Goal: Find specific page/section: Find specific page/section

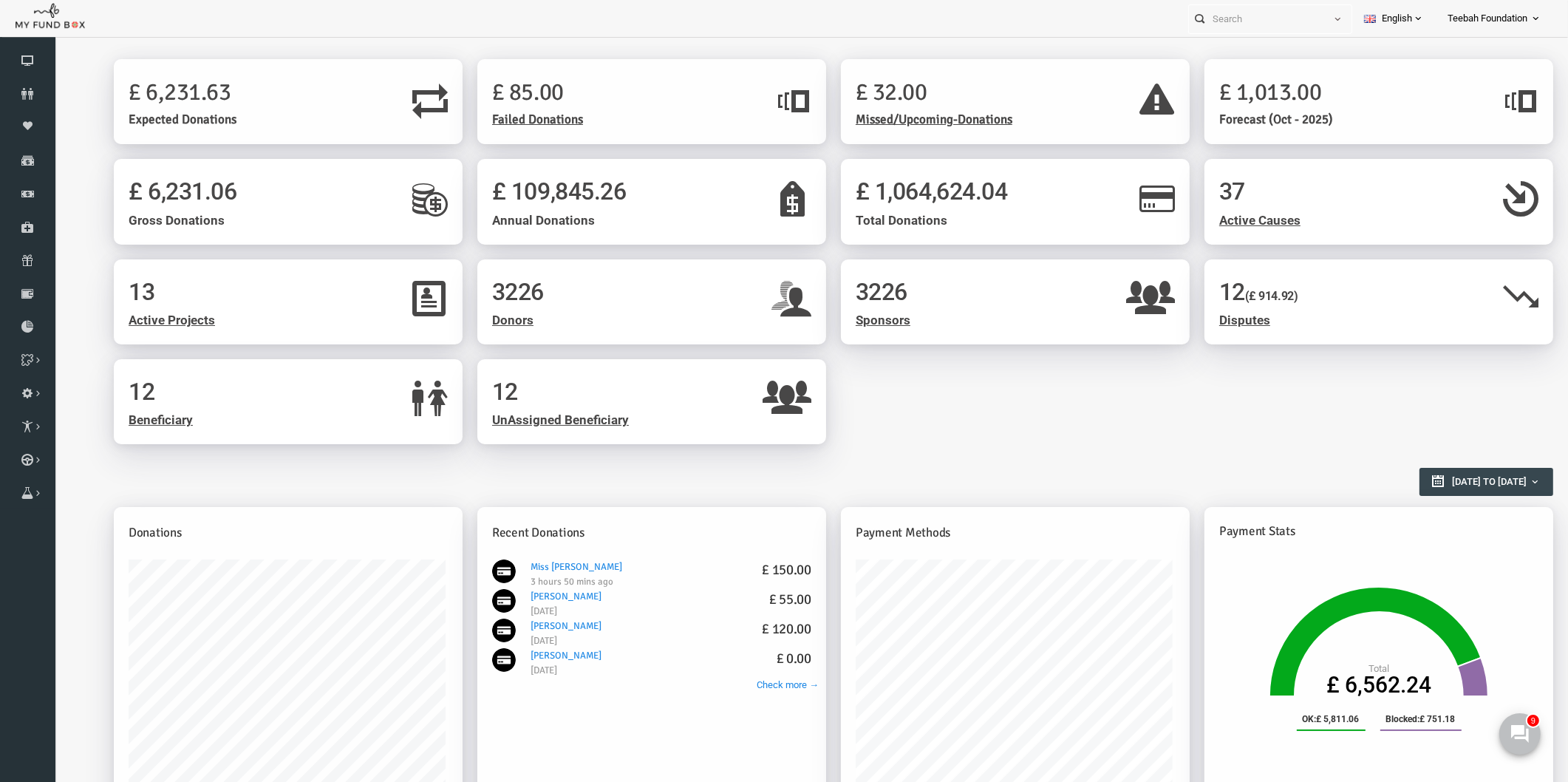
click at [1005, 415] on div "13 Active Projects 3226 Donors 3226 Sponsors 12 (£ 914.92) Disputes 12 Benefici…" at bounding box center [803, 359] width 1454 height 200
click at [34, 86] on link "Donors" at bounding box center [28, 93] width 55 height 32
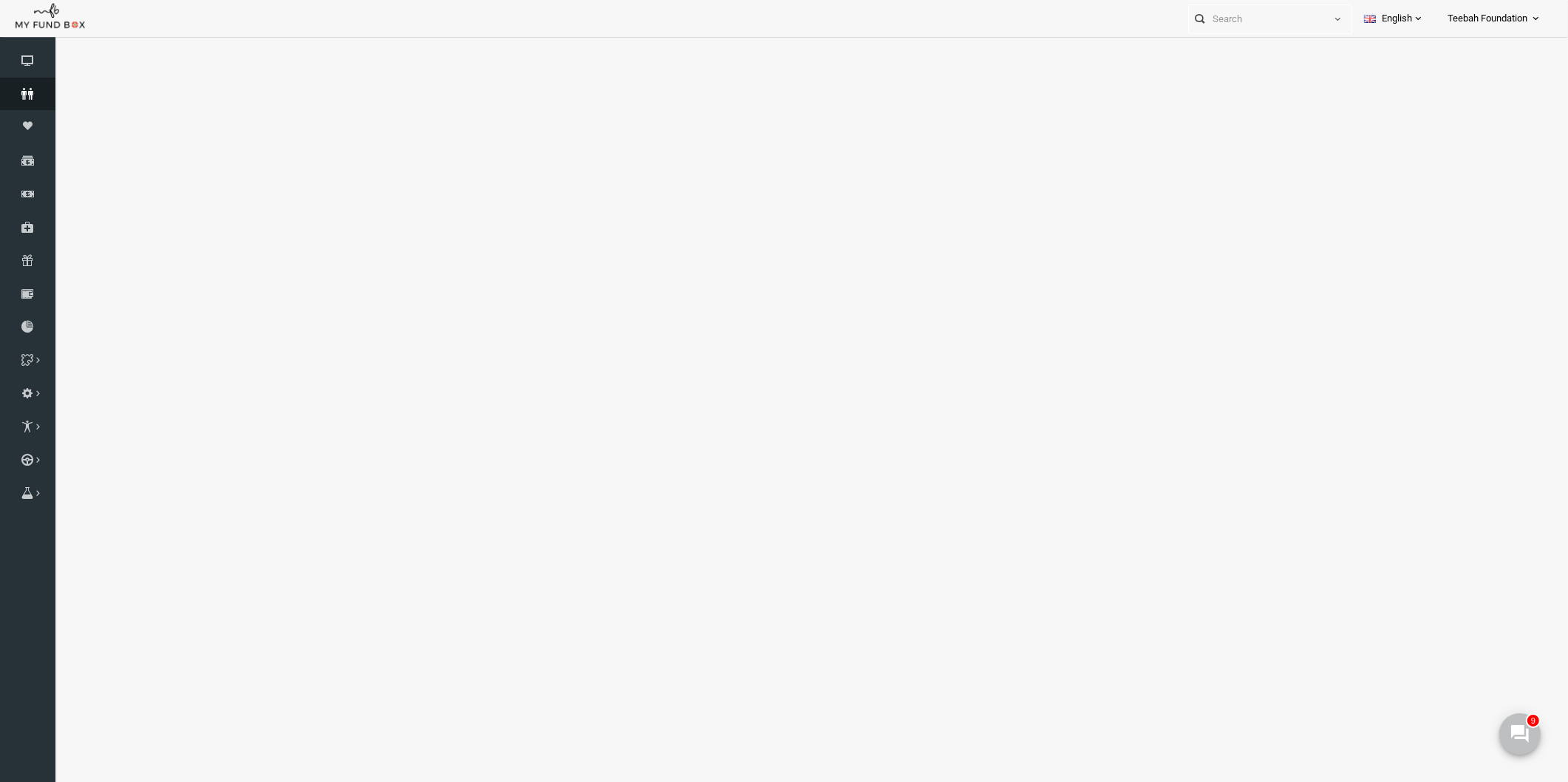
select select "100"
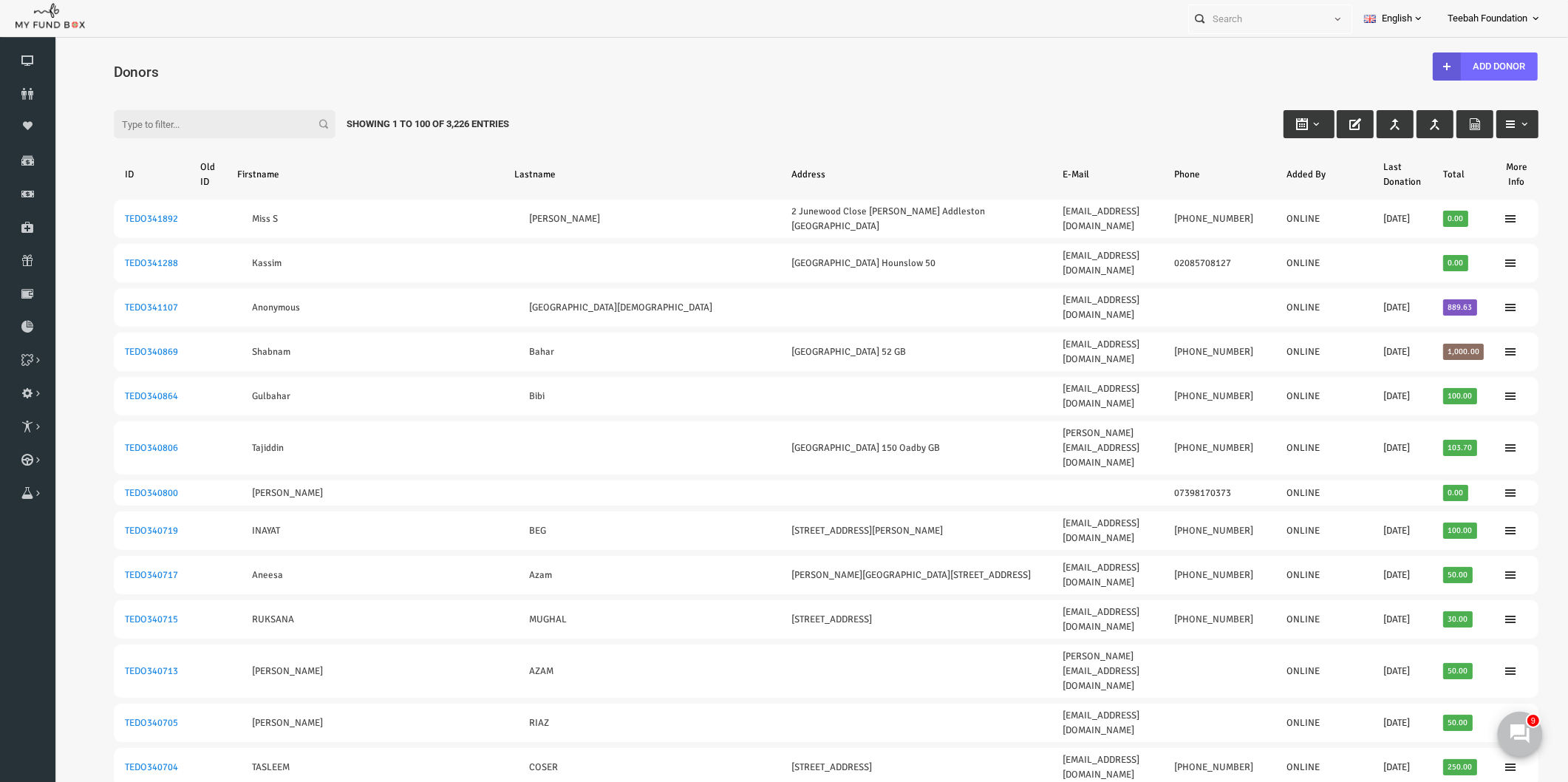
click at [1521, 735] on icon at bounding box center [1520, 734] width 19 height 19
click at [1092, 107] on div "Filter: Showing 1 to 100 of 3,226 Entries" at bounding box center [796, 110] width 1454 height 40
